Goal: Task Accomplishment & Management: Manage account settings

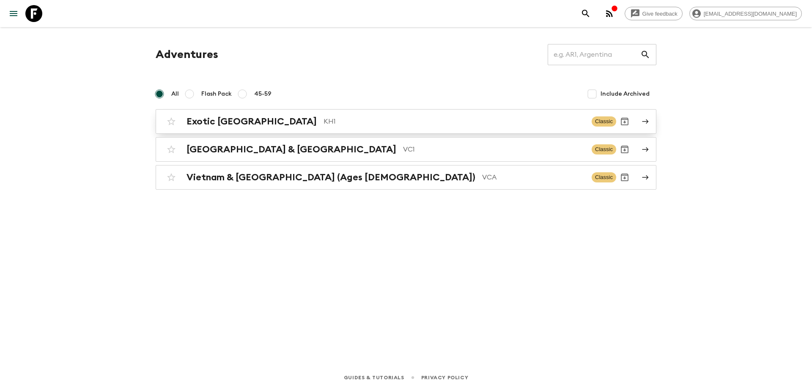
click at [324, 121] on p "KH1" at bounding box center [454, 121] width 261 height 10
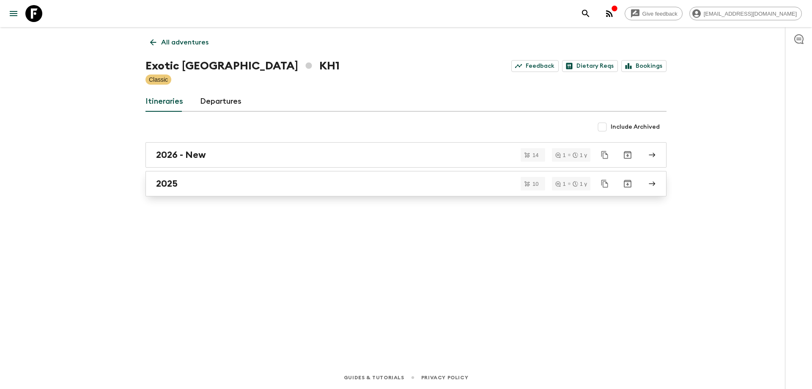
click at [221, 178] on div "2025" at bounding box center [398, 183] width 484 height 11
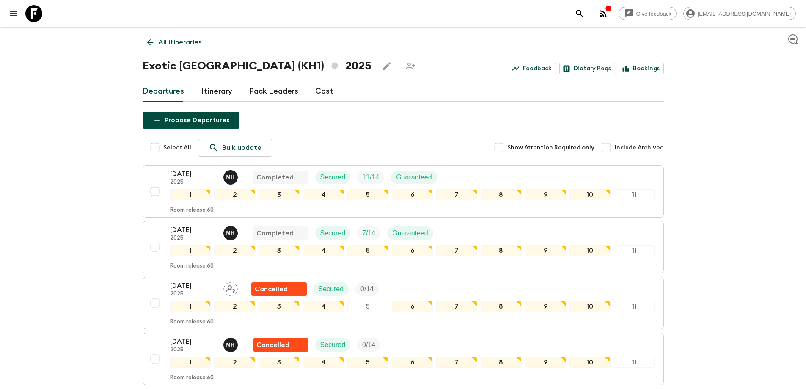
click at [139, 40] on div "All itineraries Exotic Cambodia (KH1) 2025 Feedback Dietary Reqs Bookings Depar…" at bounding box center [402, 388] width 541 height 723
click at [148, 41] on icon at bounding box center [150, 42] width 6 height 6
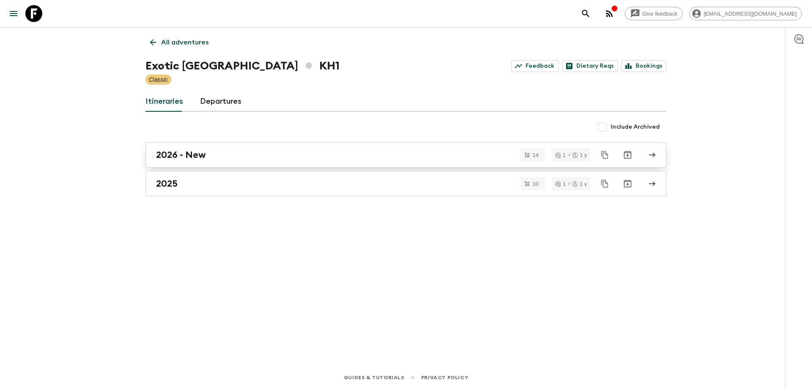
click at [243, 150] on div "2026 - New" at bounding box center [398, 154] width 484 height 11
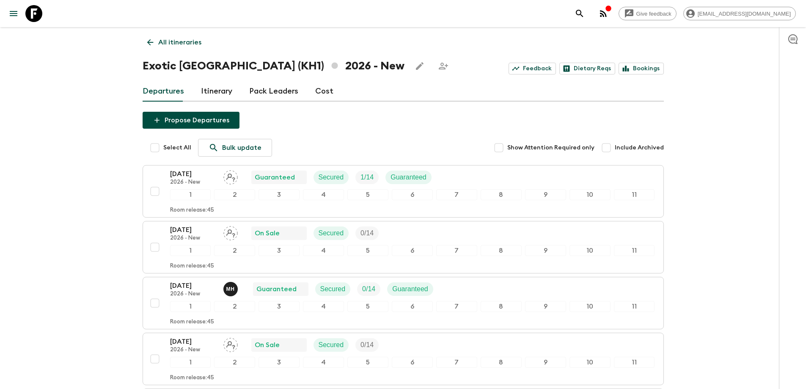
click at [152, 42] on icon at bounding box center [150, 42] width 6 height 6
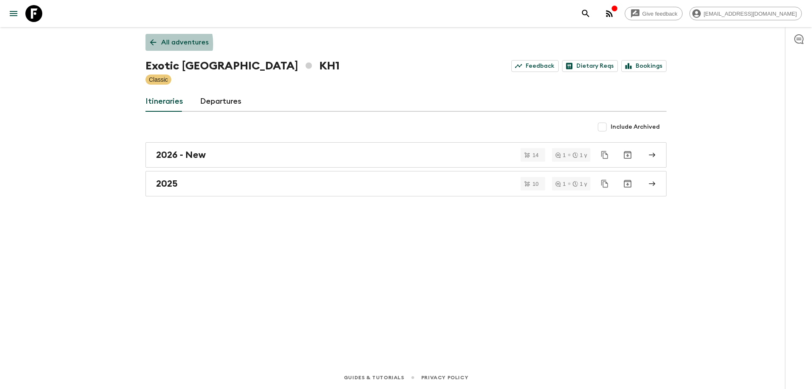
click at [152, 44] on icon at bounding box center [153, 42] width 6 height 6
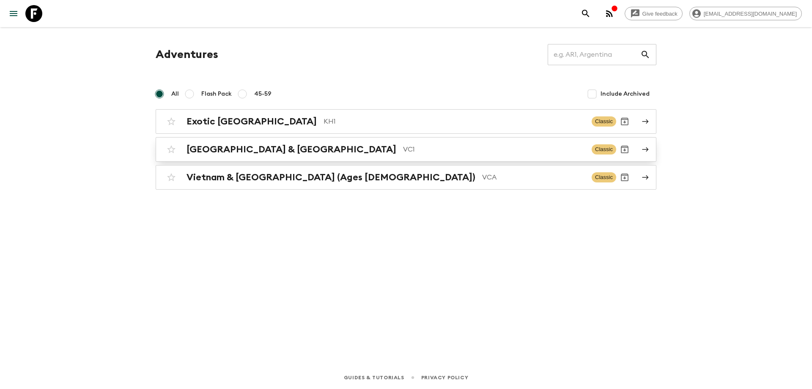
click at [266, 156] on div "Vietnam & Cambodia VC1 Classic" at bounding box center [389, 149] width 453 height 17
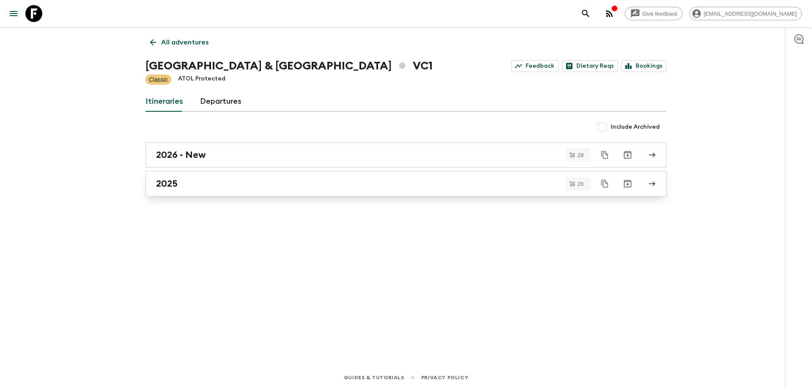
click at [212, 187] on div "2025" at bounding box center [398, 183] width 484 height 11
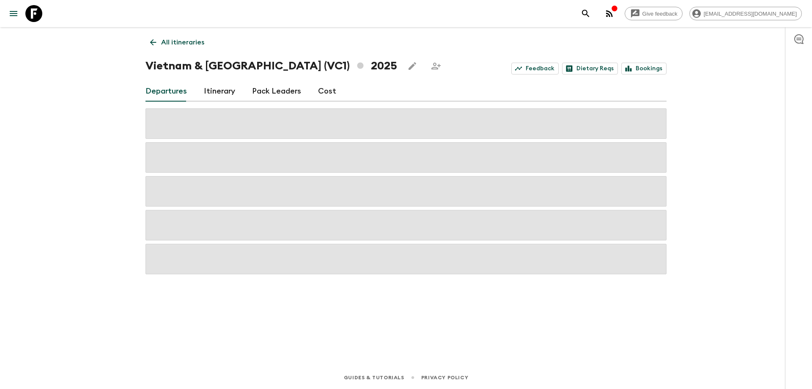
click at [615, 12] on icon "button" at bounding box center [609, 13] width 10 height 10
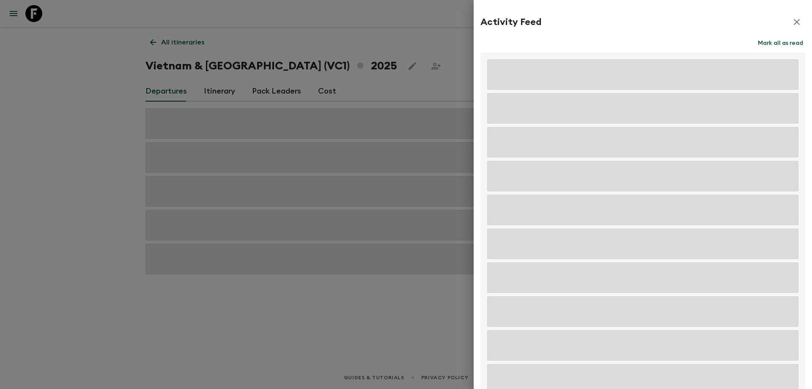
click at [794, 21] on icon "button" at bounding box center [797, 22] width 6 height 6
click at [791, 20] on button "button" at bounding box center [796, 22] width 17 height 17
click at [401, 58] on div at bounding box center [406, 194] width 812 height 389
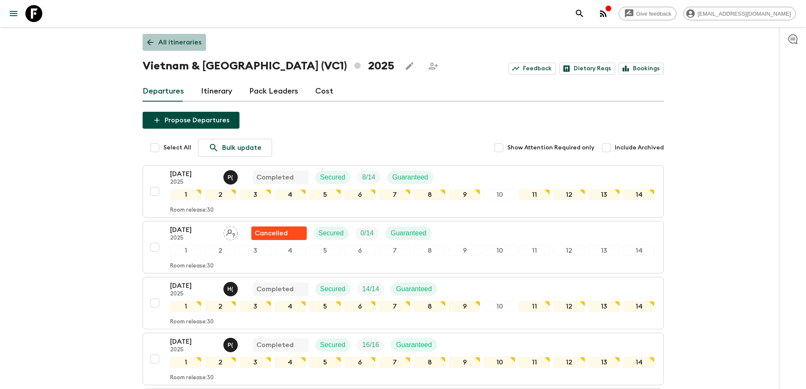
click at [149, 44] on icon at bounding box center [150, 42] width 6 height 6
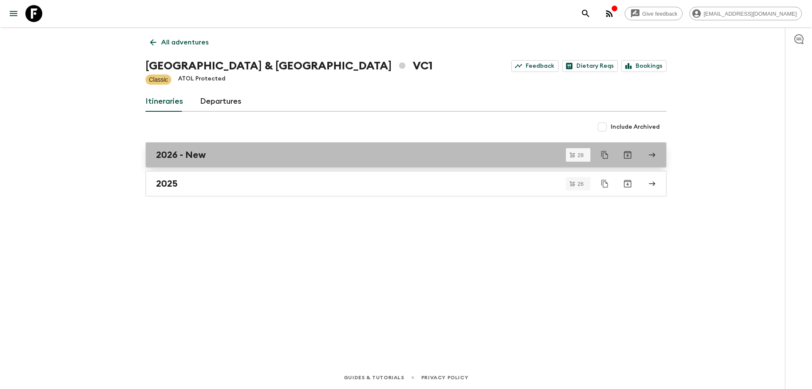
click at [209, 151] on div "2026 - New" at bounding box center [398, 154] width 484 height 11
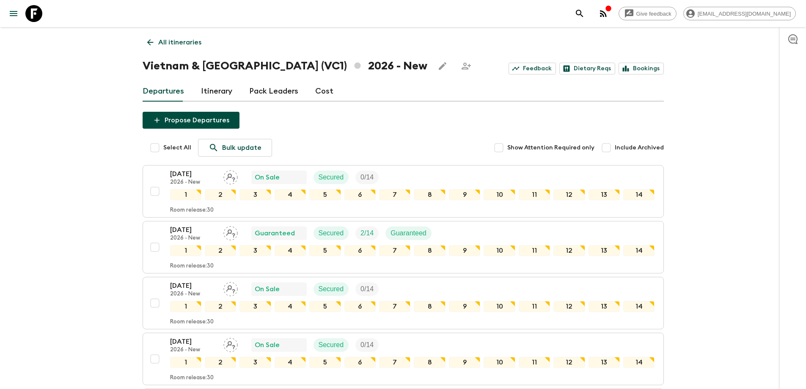
click at [151, 39] on icon at bounding box center [150, 42] width 9 height 9
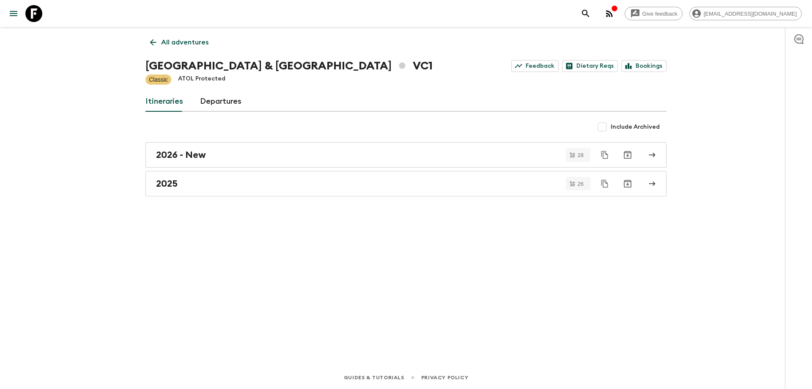
click at [155, 46] on icon at bounding box center [152, 42] width 9 height 9
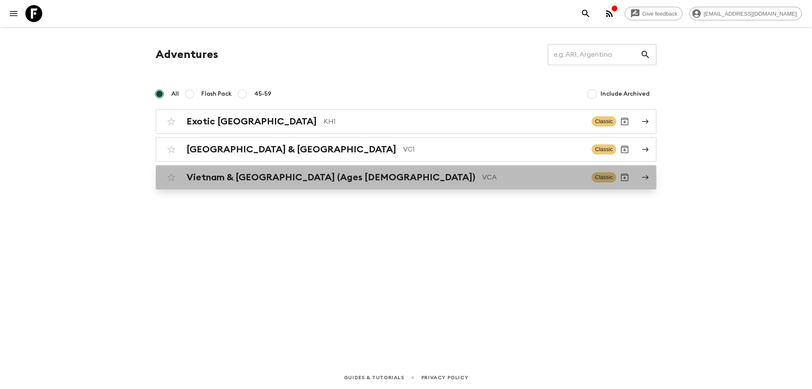
click at [273, 173] on h2 "Vietnam & [GEOGRAPHIC_DATA] (Ages [DEMOGRAPHIC_DATA])" at bounding box center [331, 177] width 289 height 11
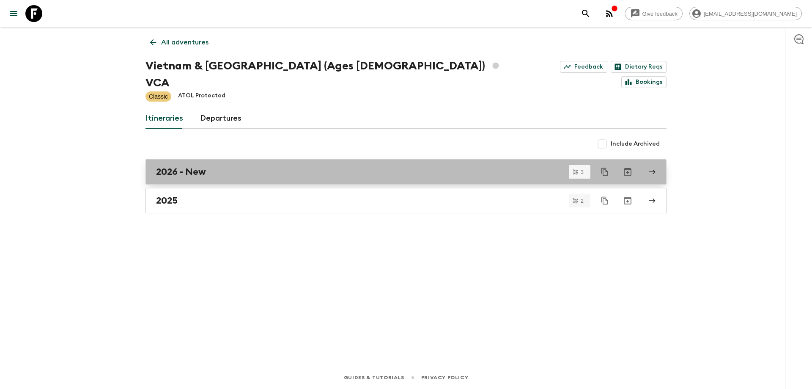
click at [265, 166] on div "2026 - New" at bounding box center [398, 171] width 484 height 11
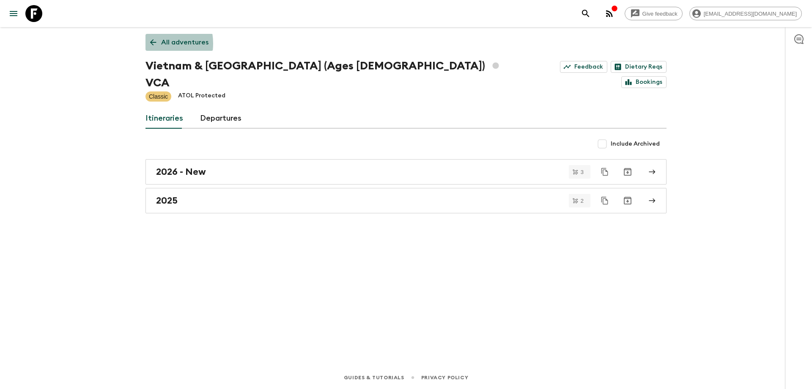
click at [149, 44] on icon at bounding box center [152, 42] width 9 height 9
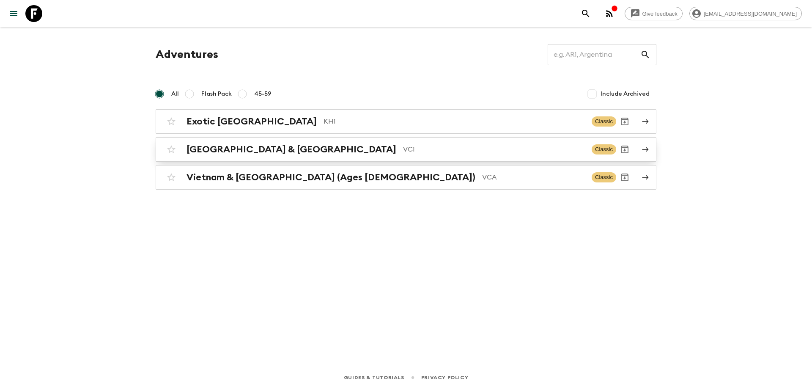
click at [403, 144] on p "VC1" at bounding box center [494, 149] width 182 height 10
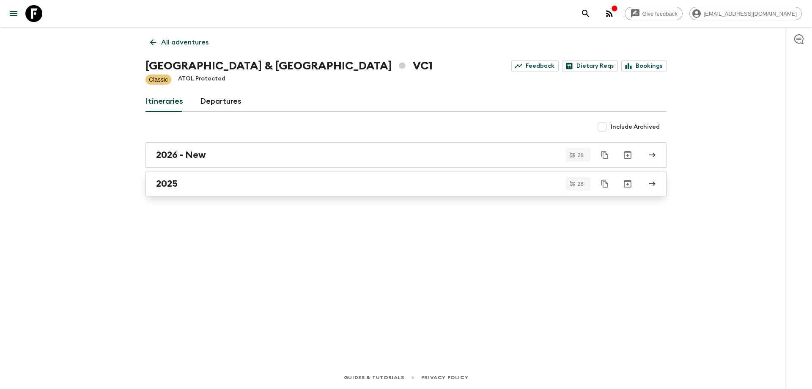
click at [189, 182] on div "2025" at bounding box center [398, 183] width 484 height 11
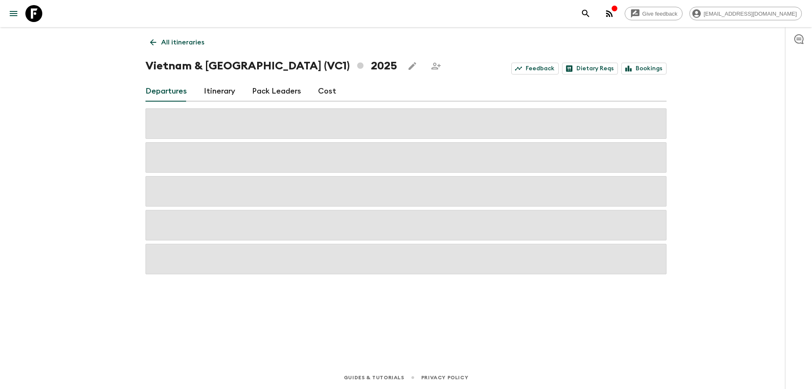
click at [615, 14] on icon "button" at bounding box center [609, 13] width 10 height 10
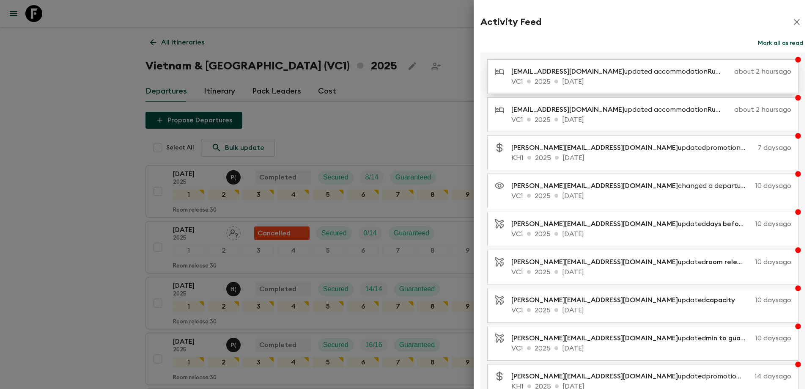
click at [623, 74] on p "[EMAIL_ADDRESS][DOMAIN_NAME] updated accommodation [GEOGRAPHIC_DATA]" at bounding box center [621, 71] width 220 height 10
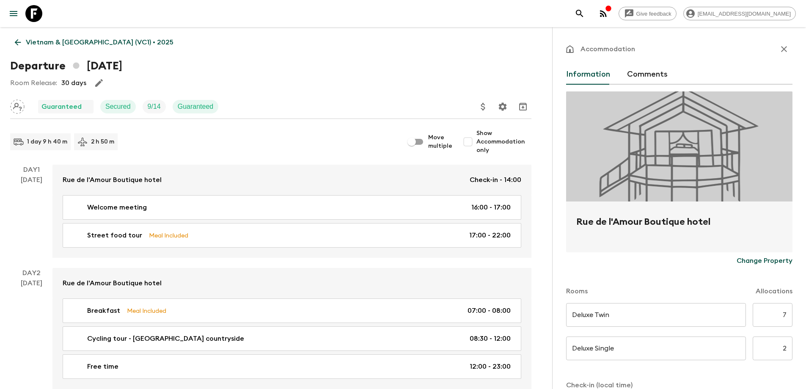
type input "Day 1"
type input "Day 3"
click at [14, 45] on icon at bounding box center [17, 42] width 9 height 9
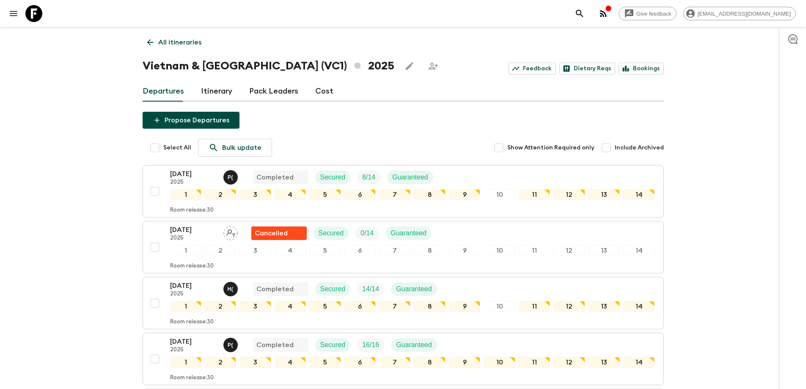
scroll to position [719, 0]
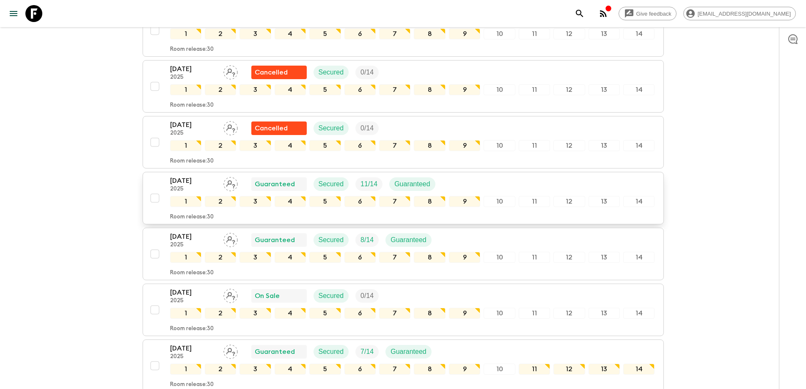
click at [185, 184] on p "[DATE]" at bounding box center [193, 181] width 47 height 10
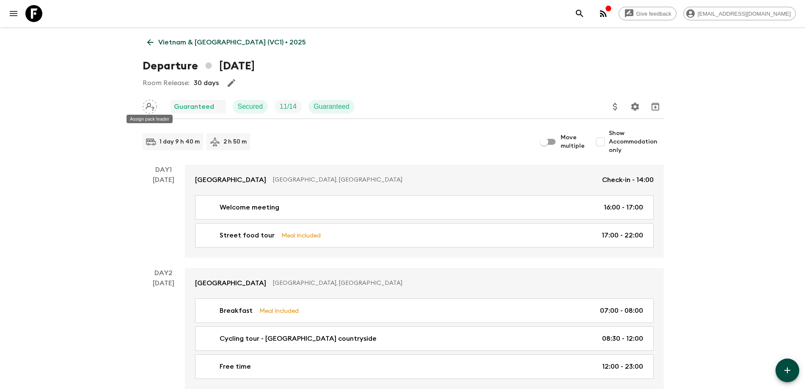
click at [144, 107] on icon "Assign pack leader" at bounding box center [150, 106] width 14 height 14
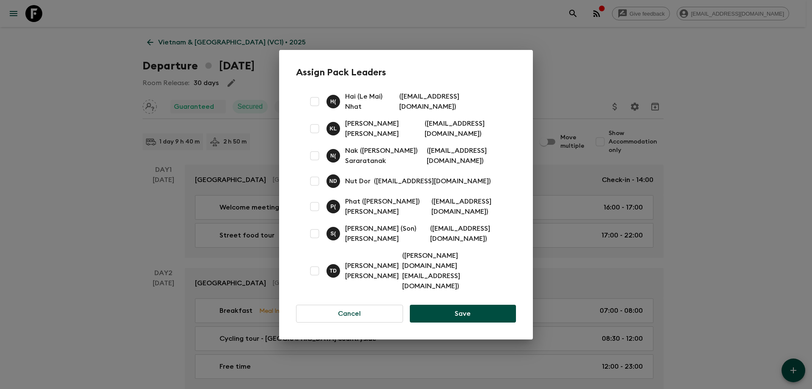
click at [729, 165] on div "Assign Pack Leaders H ( Hai (Le Mai) Nhat ( [EMAIL_ADDRESS][DOMAIN_NAME] ) [PER…" at bounding box center [406, 194] width 812 height 389
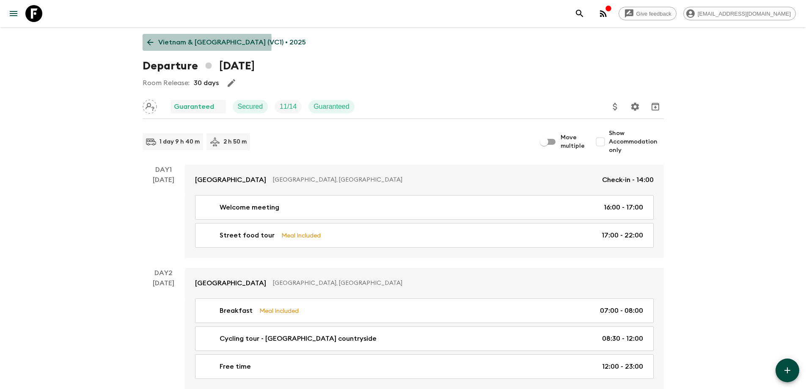
click at [148, 42] on icon at bounding box center [150, 42] width 6 height 6
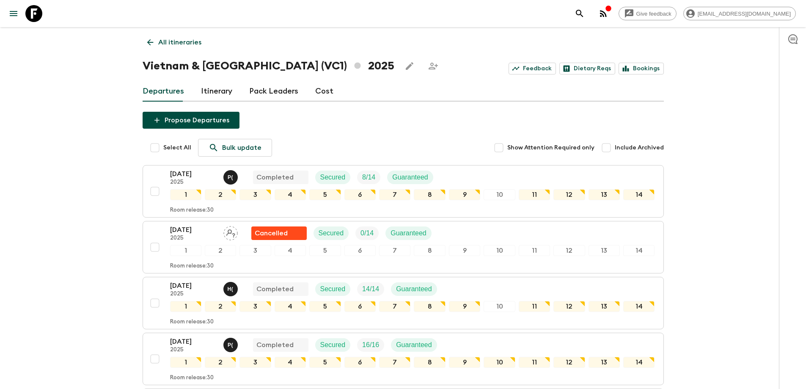
click at [608, 14] on icon "button" at bounding box center [603, 13] width 10 height 10
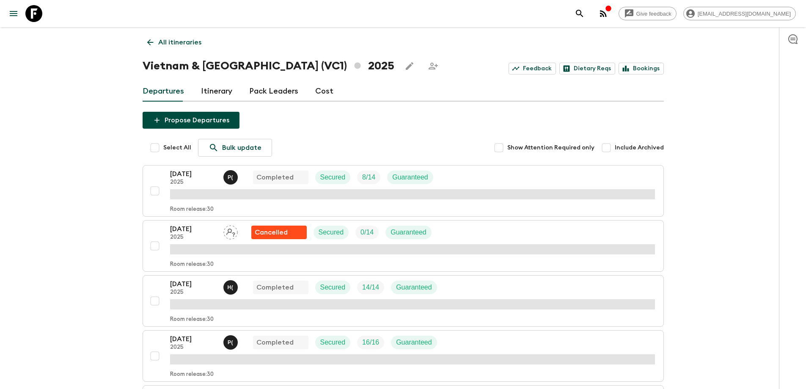
click at [612, 12] on div "button" at bounding box center [608, 9] width 7 height 8
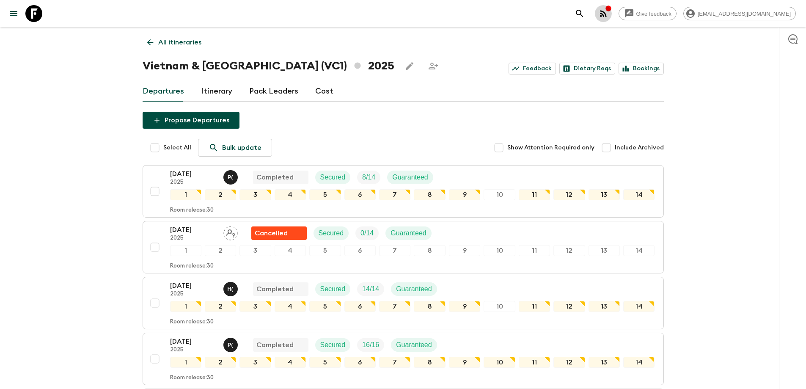
click at [608, 13] on icon "button" at bounding box center [603, 13] width 10 height 10
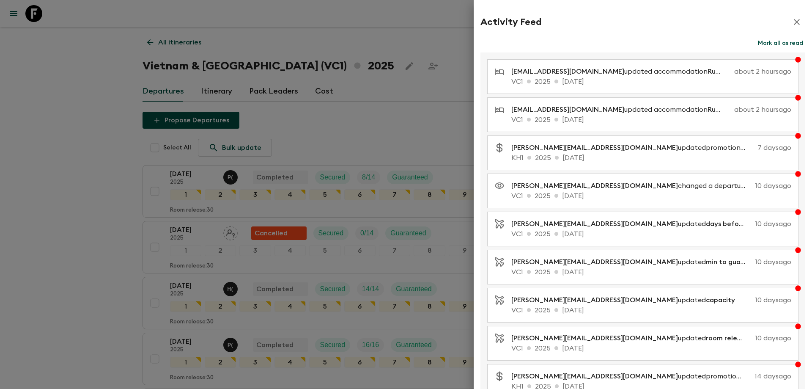
click at [790, 15] on button "button" at bounding box center [796, 22] width 17 height 17
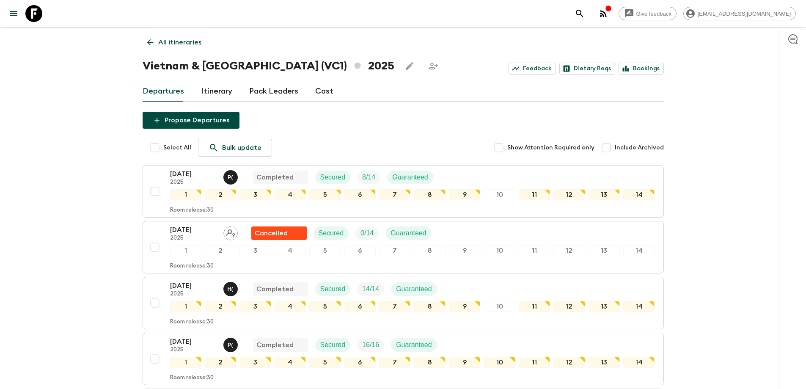
drag, startPoint x: 489, startPoint y: 97, endPoint x: 628, endPoint y: 121, distance: 141.2
drag, startPoint x: 528, startPoint y: 96, endPoint x: 656, endPoint y: 121, distance: 130.2
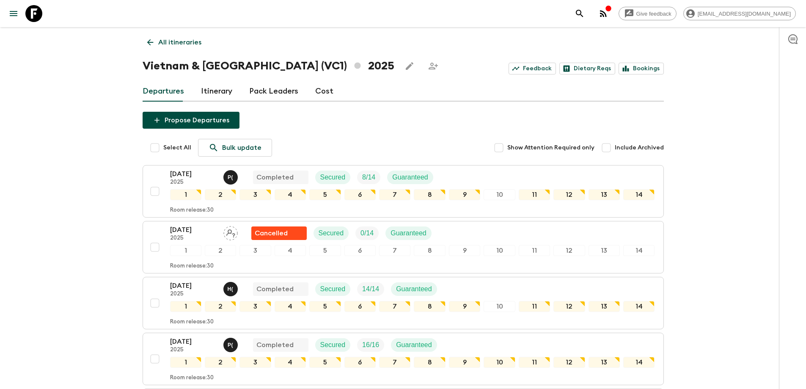
drag, startPoint x: 490, startPoint y: 96, endPoint x: 669, endPoint y: 104, distance: 178.7
click at [516, 94] on div "Departures Itinerary Pack Leaders Cost" at bounding box center [403, 91] width 521 height 20
click at [612, 13] on button "button" at bounding box center [603, 13] width 17 height 17
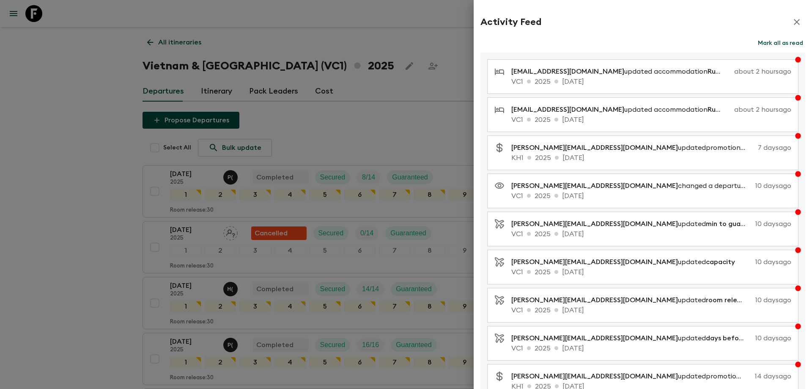
click at [794, 21] on icon "button" at bounding box center [797, 22] width 6 height 6
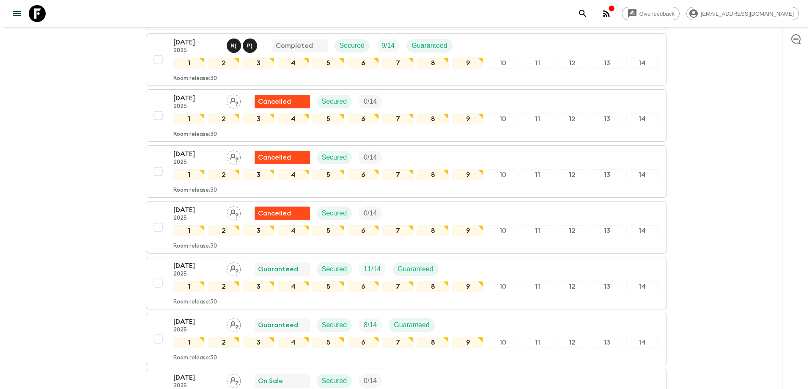
scroll to position [634, 0]
click at [607, 11] on icon "button" at bounding box center [603, 13] width 7 height 7
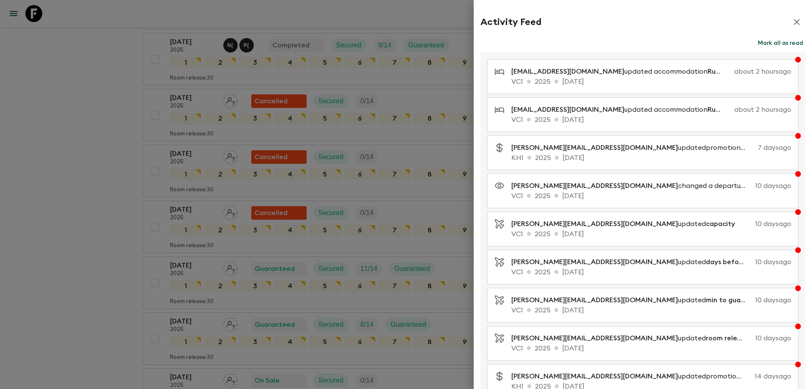
click at [794, 23] on icon "button" at bounding box center [797, 22] width 6 height 6
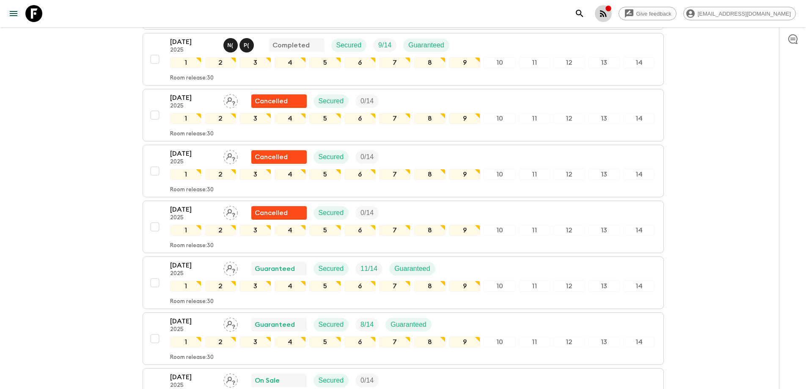
click at [612, 8] on button "button" at bounding box center [603, 13] width 17 height 17
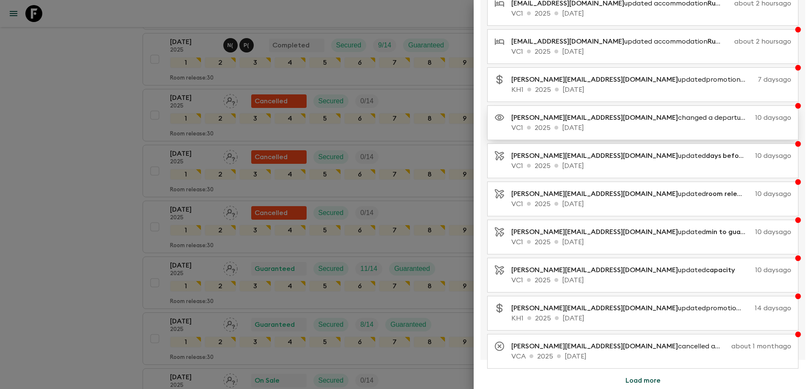
scroll to position [0, 0]
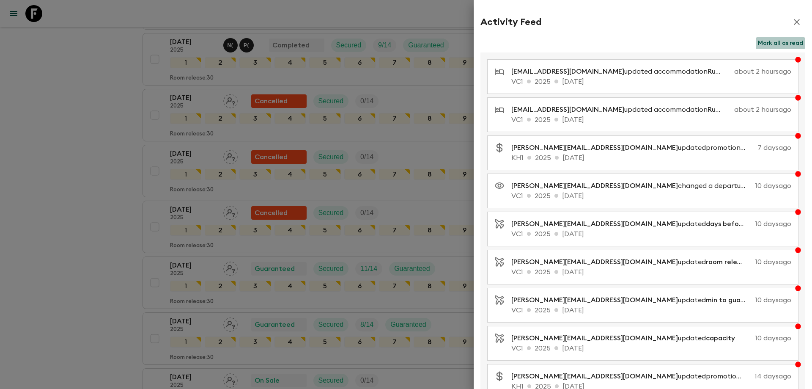
click at [769, 44] on button "Mark all as read" at bounding box center [780, 43] width 49 height 12
click at [794, 23] on icon "button" at bounding box center [797, 22] width 6 height 6
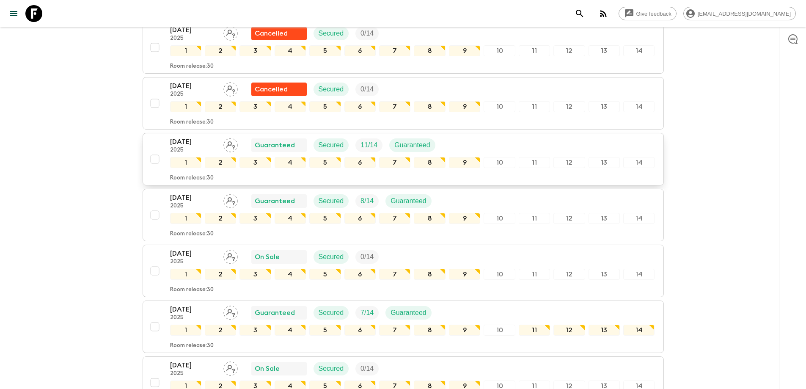
scroll to position [761, 0]
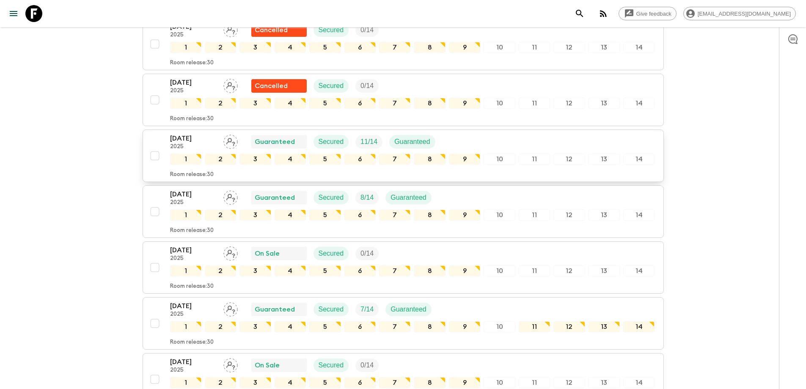
drag, startPoint x: 188, startPoint y: 143, endPoint x: 192, endPoint y: 141, distance: 4.7
click at [188, 143] on div "20 Sep 2025 2025" at bounding box center [193, 141] width 47 height 17
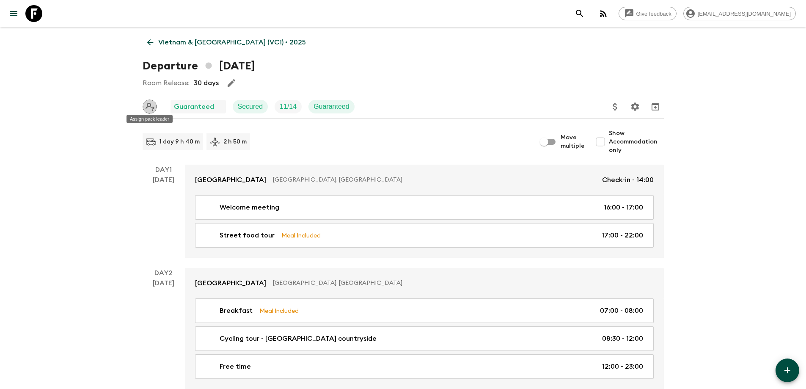
click at [148, 105] on icon "Assign pack leader" at bounding box center [150, 106] width 14 height 14
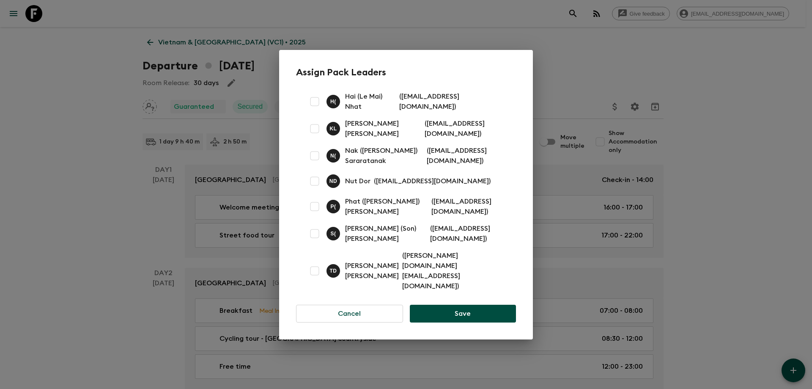
click at [100, 172] on div "Assign Pack Leaders H ( Hai (Le Mai) Nhat ( [EMAIL_ADDRESS][DOMAIN_NAME] ) [PER…" at bounding box center [406, 194] width 812 height 389
